Goal: Task Accomplishment & Management: Manage account settings

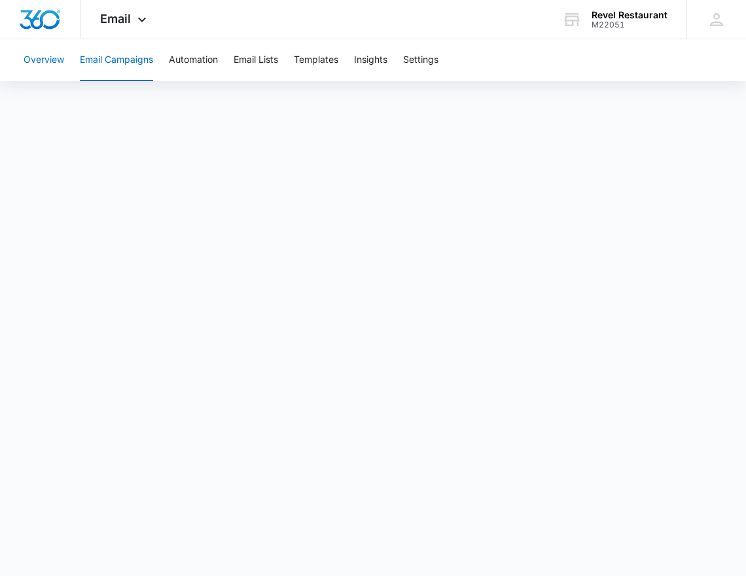
click at [39, 73] on button "Overview" at bounding box center [44, 60] width 41 height 42
click at [109, 23] on span "Email" at bounding box center [115, 19] width 31 height 14
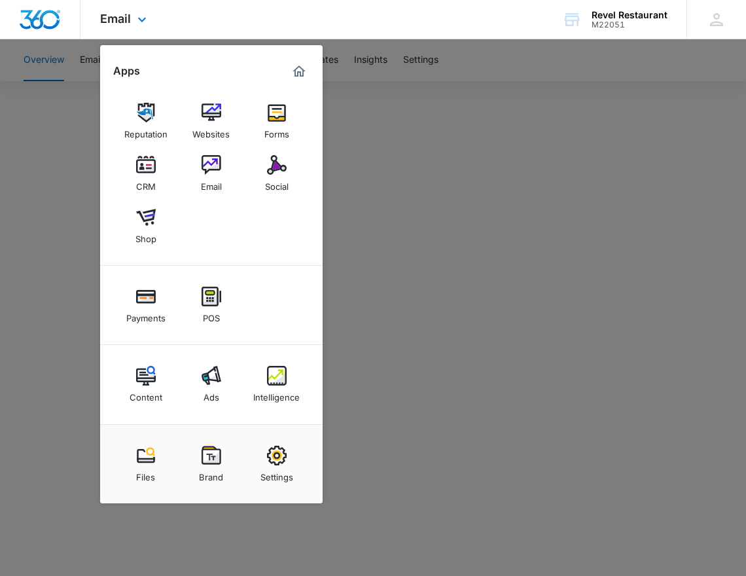
click at [31, 20] on img "Dashboard" at bounding box center [40, 20] width 42 height 20
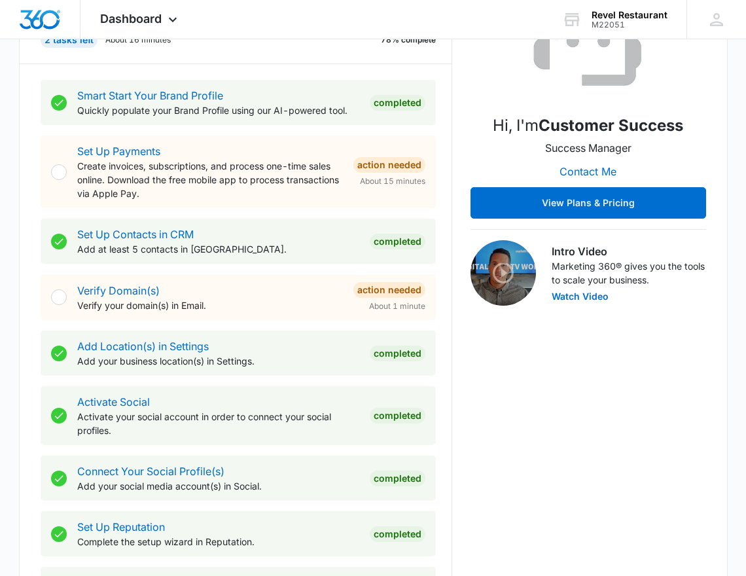
scroll to position [221, 0]
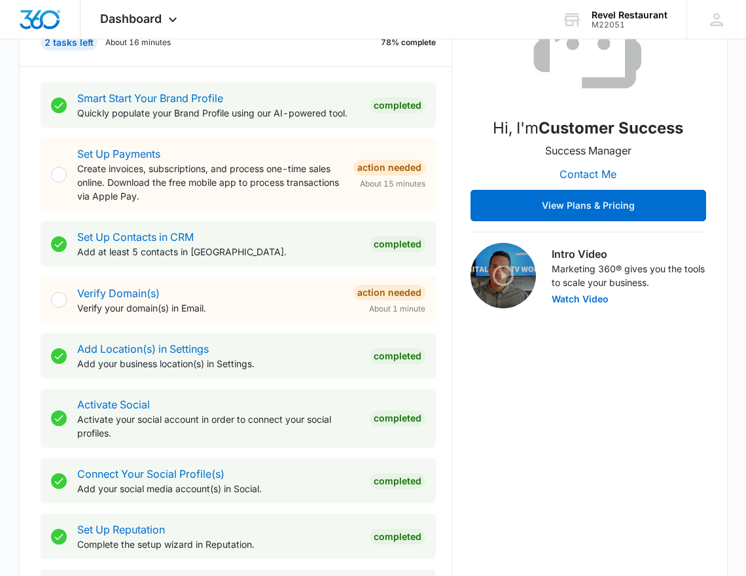
click at [269, 107] on p "Quickly populate your Brand Profile using our AI-powered tool." at bounding box center [218, 113] width 282 height 14
click at [177, 99] on link "Smart Start Your Brand Profile" at bounding box center [150, 98] width 146 height 13
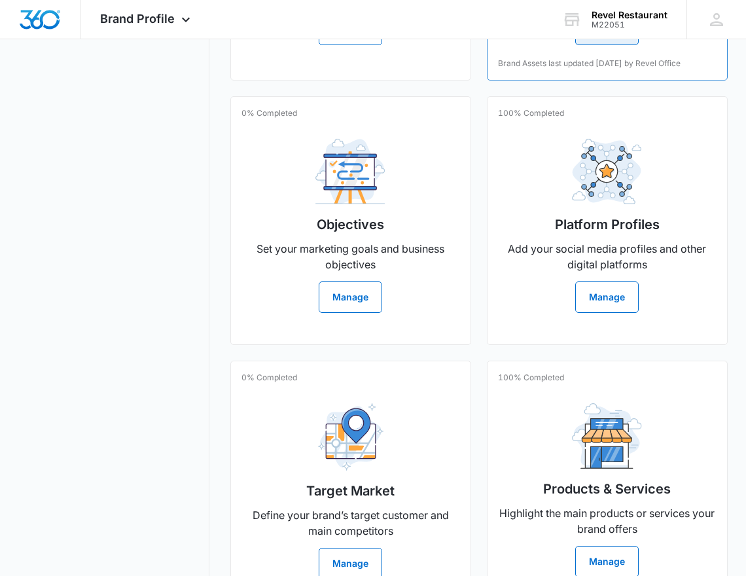
scroll to position [647, 0]
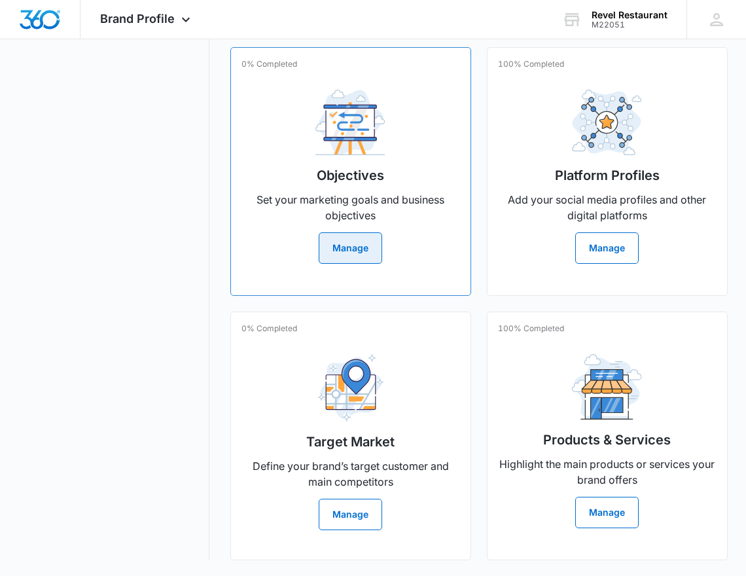
click at [427, 245] on div "0% Completed Objectives Set your marketing goals and business objectives Manage" at bounding box center [350, 171] width 241 height 249
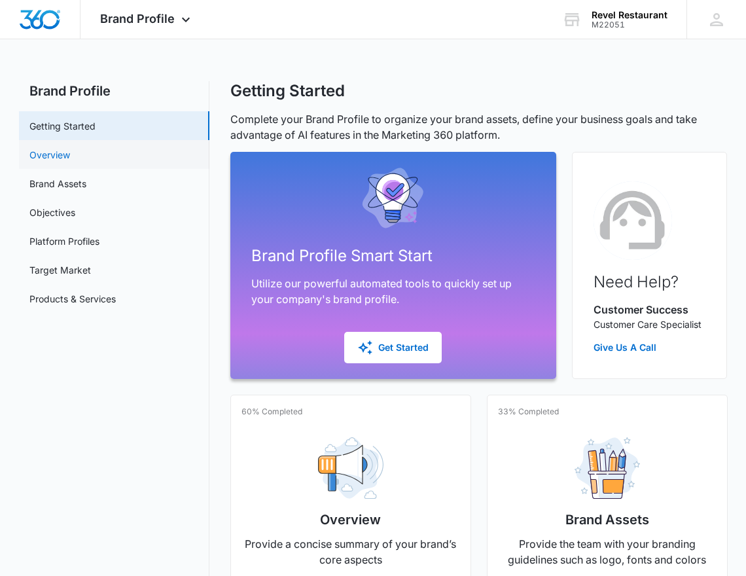
click at [70, 157] on link "Overview" at bounding box center [49, 155] width 41 height 14
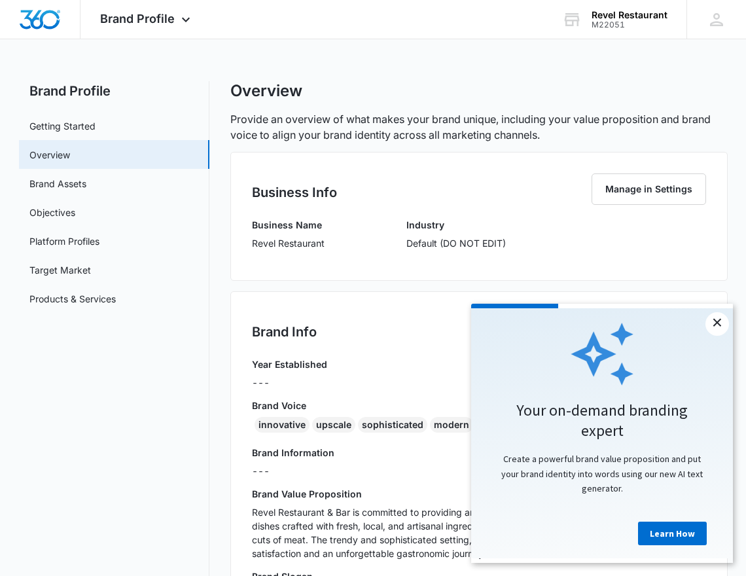
click at [715, 325] on link "×" at bounding box center [717, 324] width 24 height 24
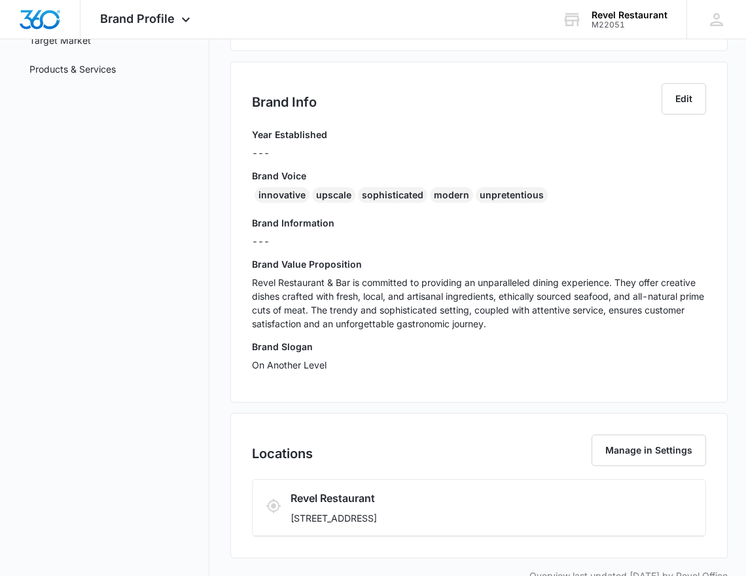
scroll to position [248, 0]
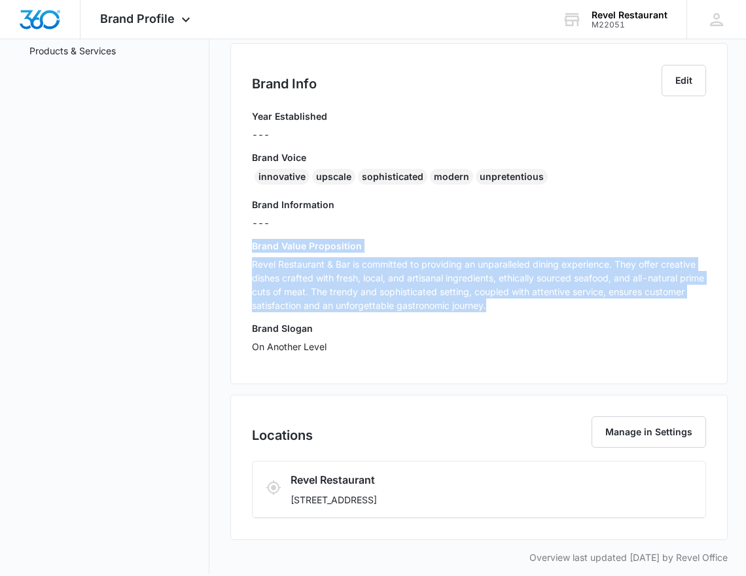
drag, startPoint x: 252, startPoint y: 244, endPoint x: 605, endPoint y: 315, distance: 359.7
click at [605, 315] on div "Brand Value Proposition Revel Restaurant & Bar is committed to providing an unp…" at bounding box center [479, 280] width 454 height 82
copy div "Brand Value Proposition Revel Restaurant & Bar is committed to providing an unp…"
